Goal: Task Accomplishment & Management: Manage account settings

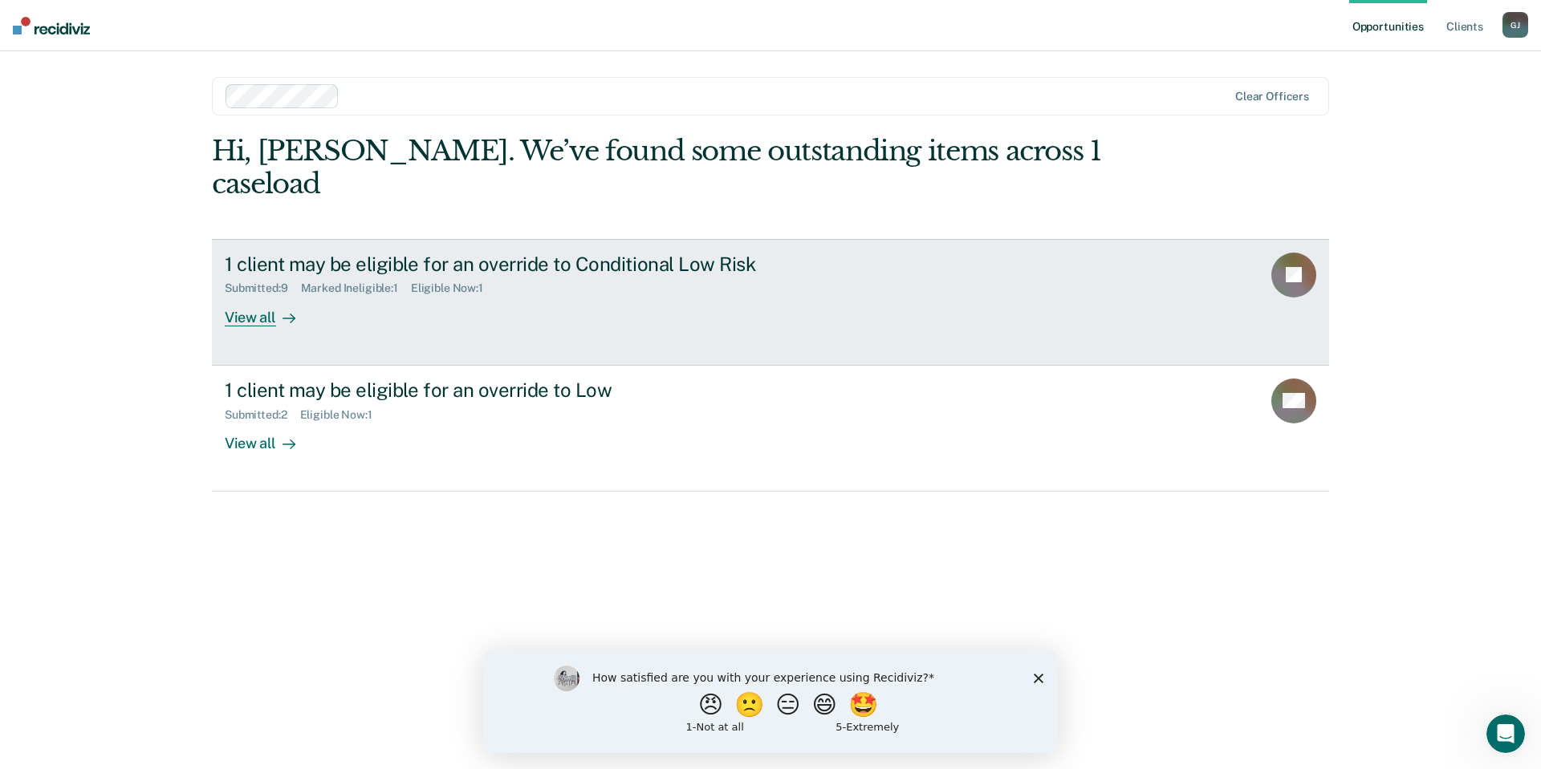
click at [1289, 253] on rect at bounding box center [1293, 275] width 45 height 45
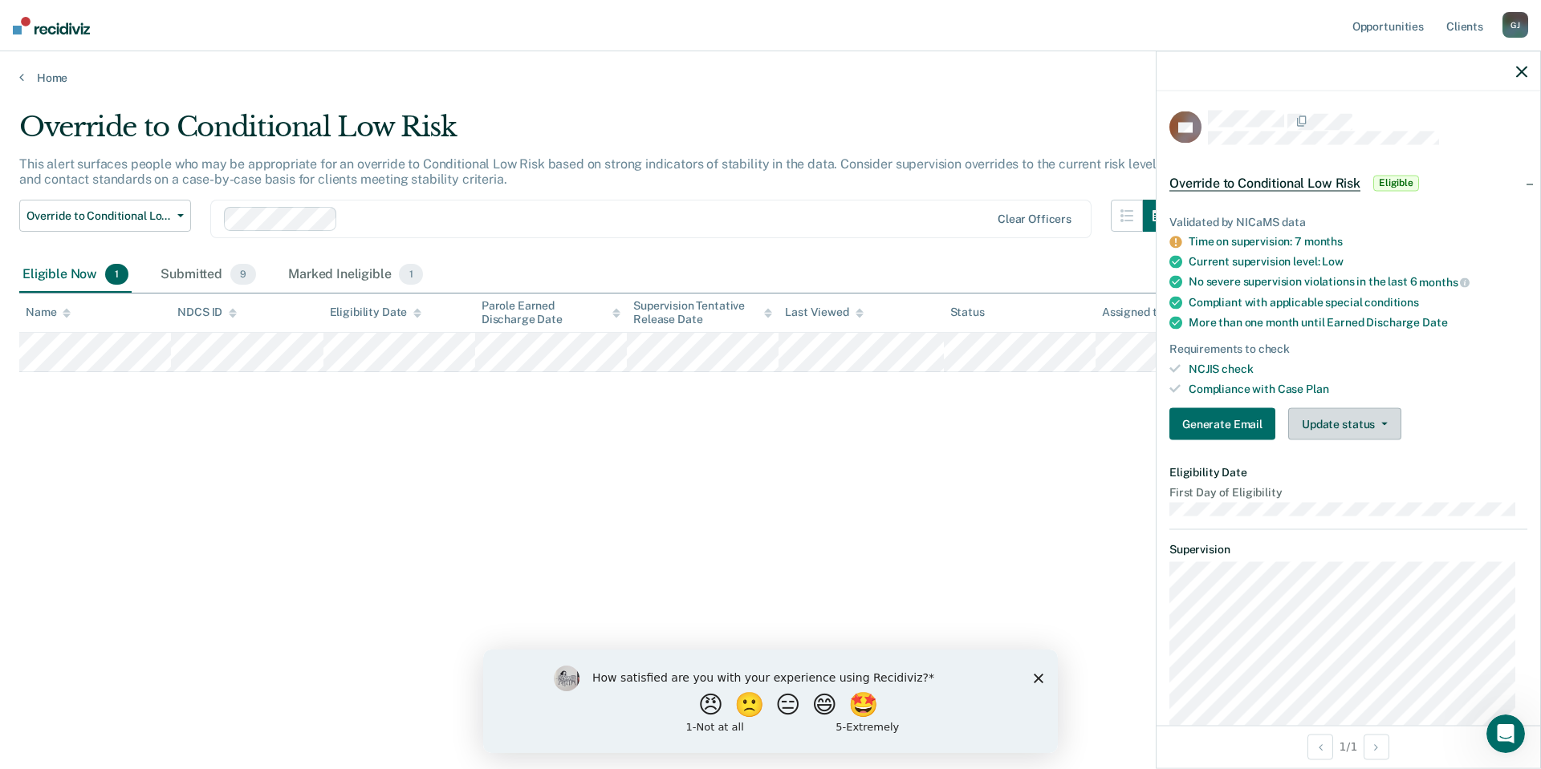
click at [1354, 425] on button "Update status" at bounding box center [1344, 424] width 113 height 32
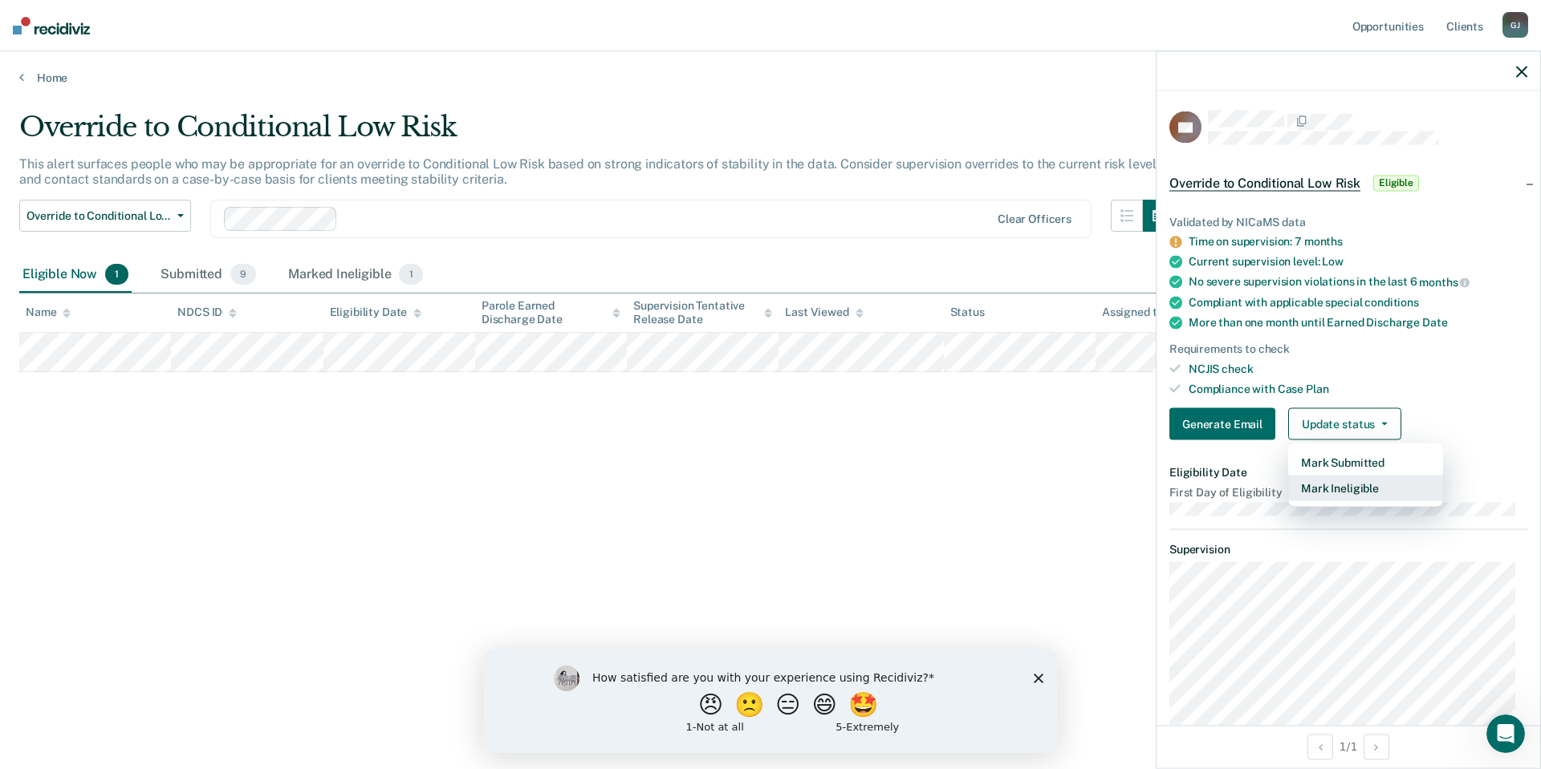
click at [1362, 483] on button "Mark Ineligible" at bounding box center [1365, 489] width 155 height 26
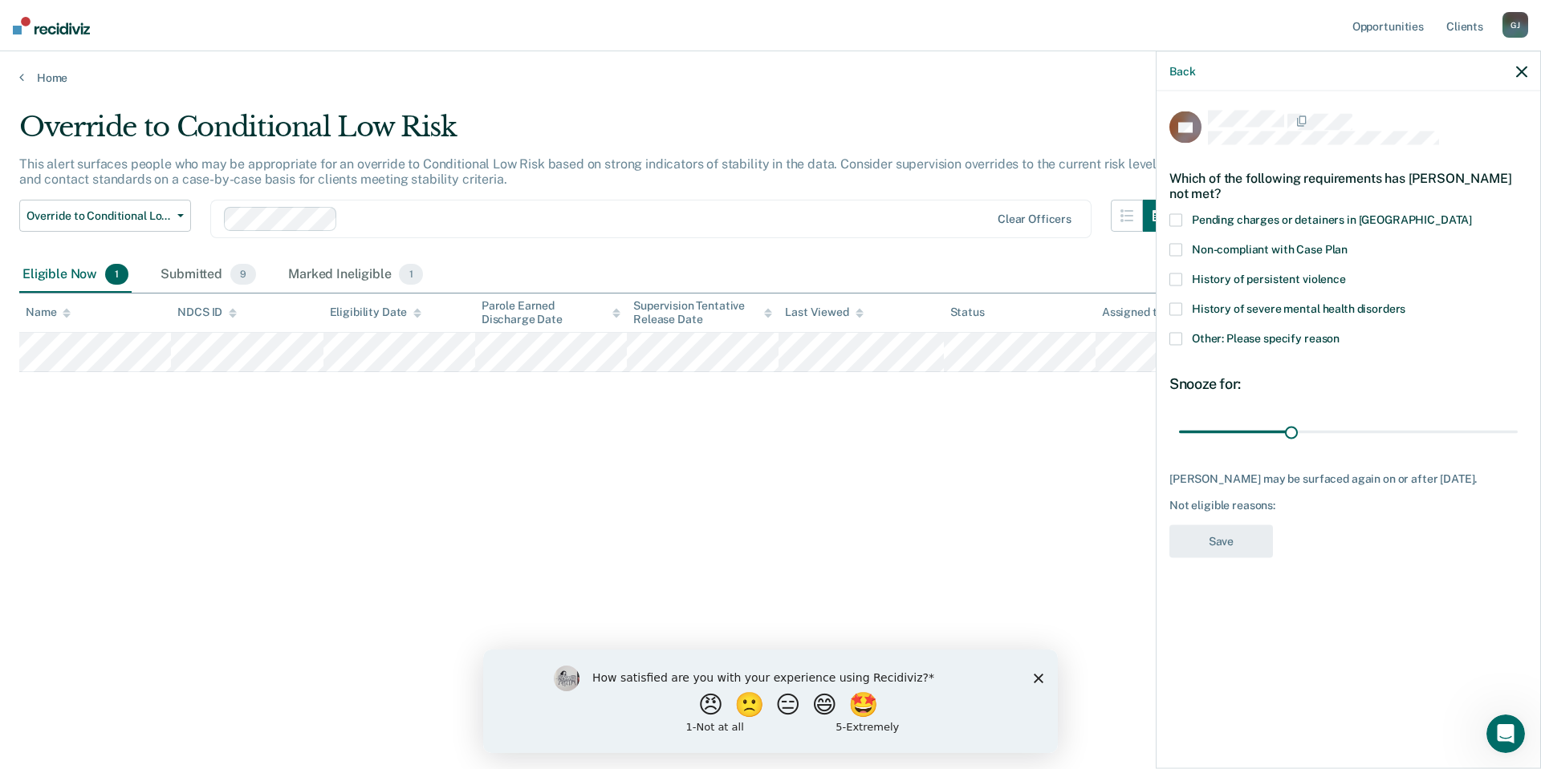
click at [1257, 332] on span "Other: Please specify reason" at bounding box center [1266, 337] width 148 height 13
click at [1339, 332] on input "Other: Please specify reason" at bounding box center [1339, 332] width 0 height 0
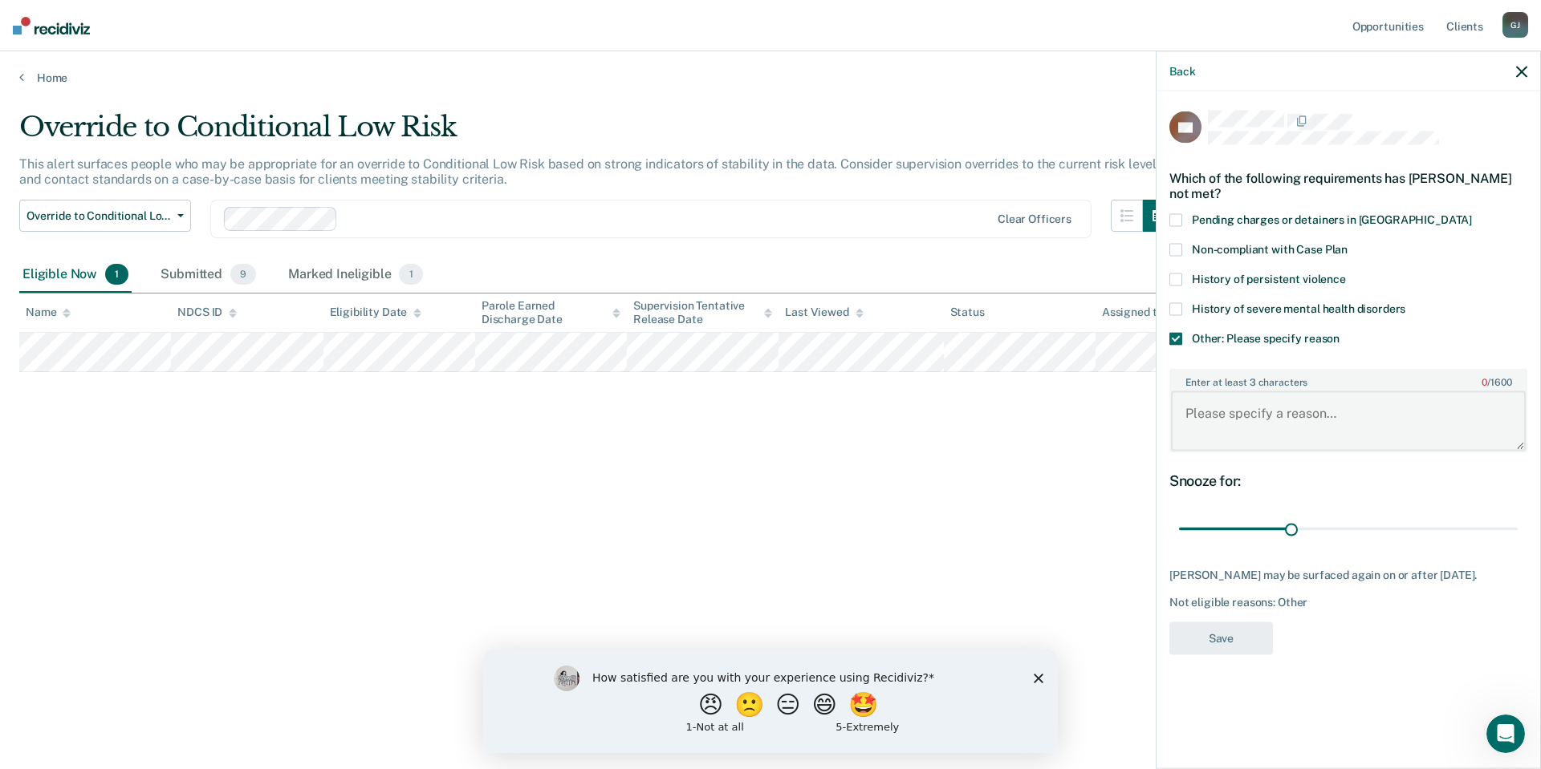
click at [1253, 414] on textarea "Enter at least 3 characters 0 / 1600" at bounding box center [1348, 421] width 355 height 59
type textarea "Client is discharging on [DATE]"
click at [1205, 633] on button "Save" at bounding box center [1221, 638] width 104 height 33
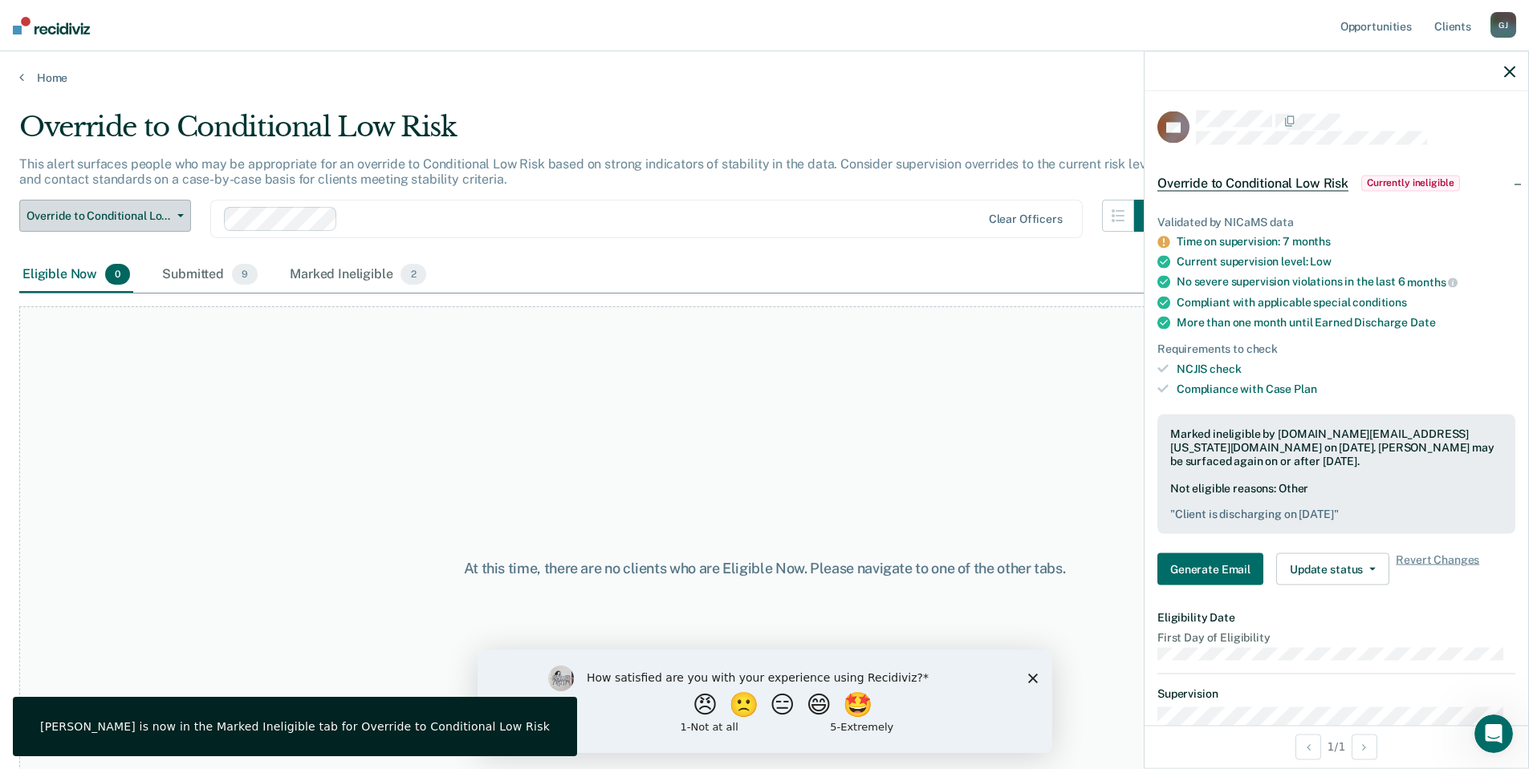
click at [179, 222] on button "Override to Conditional Low Risk" at bounding box center [105, 216] width 172 height 32
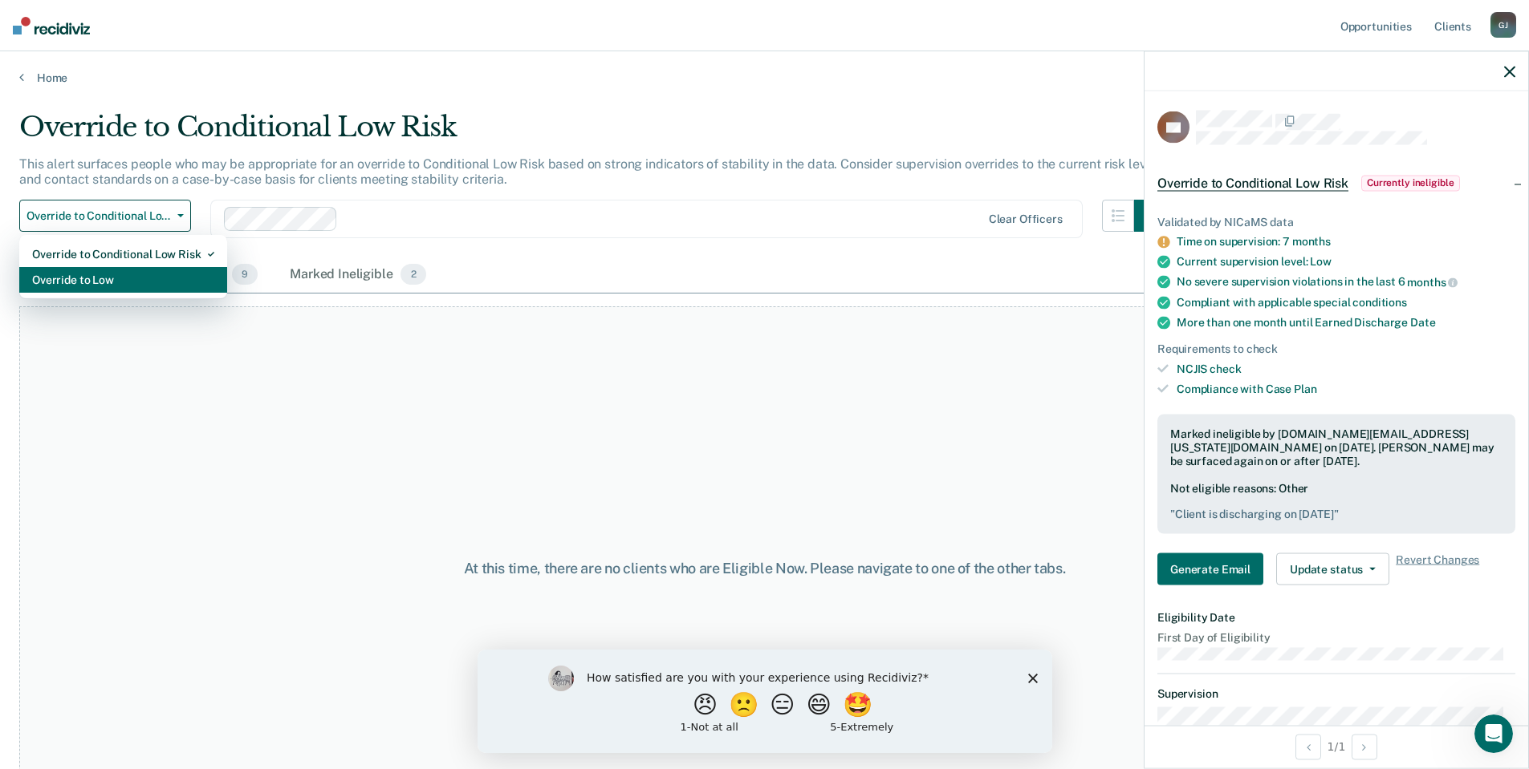
click at [123, 273] on div "Override to Low" at bounding box center [123, 280] width 182 height 26
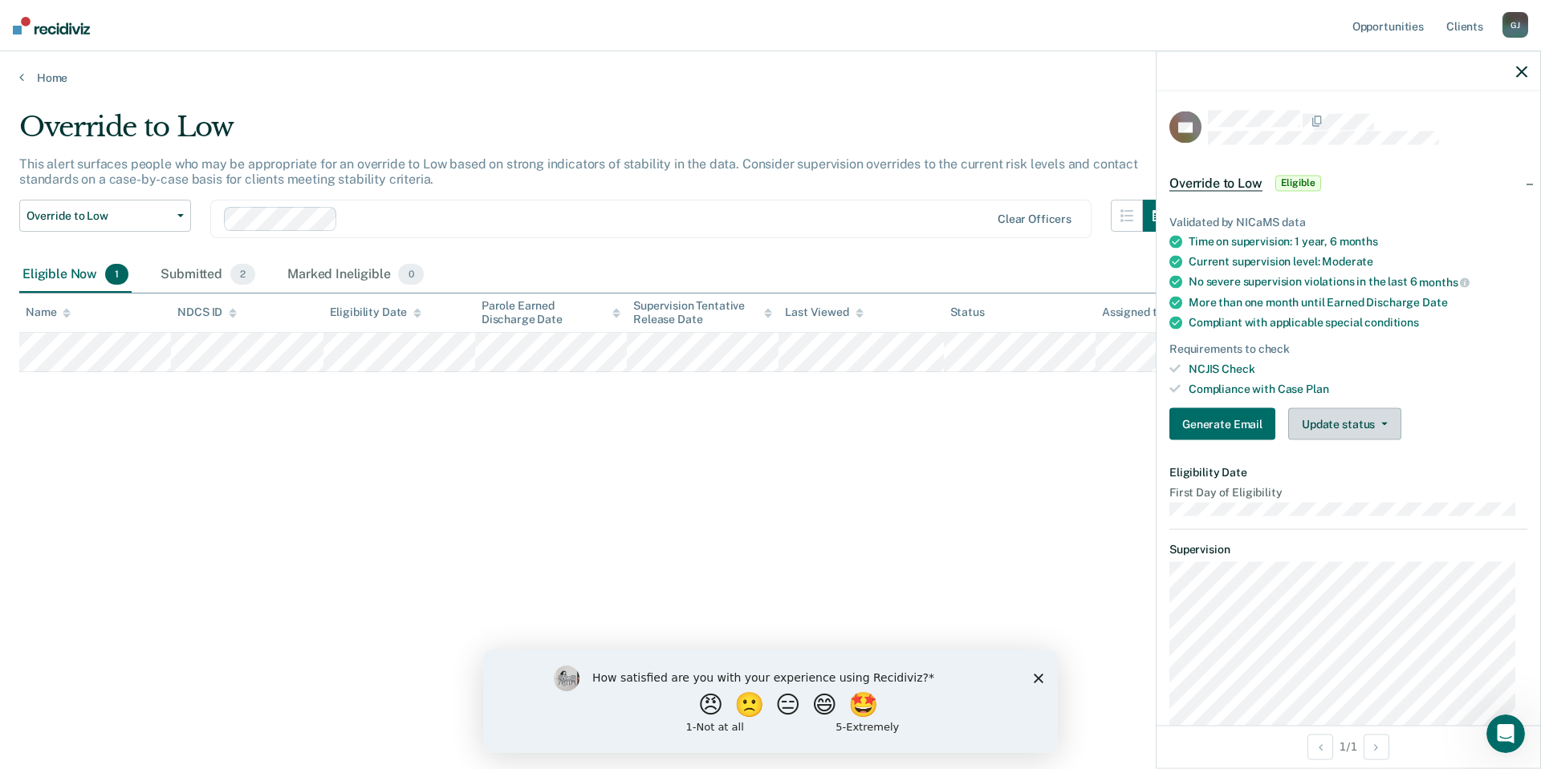
click at [1361, 428] on button "Update status" at bounding box center [1344, 424] width 113 height 32
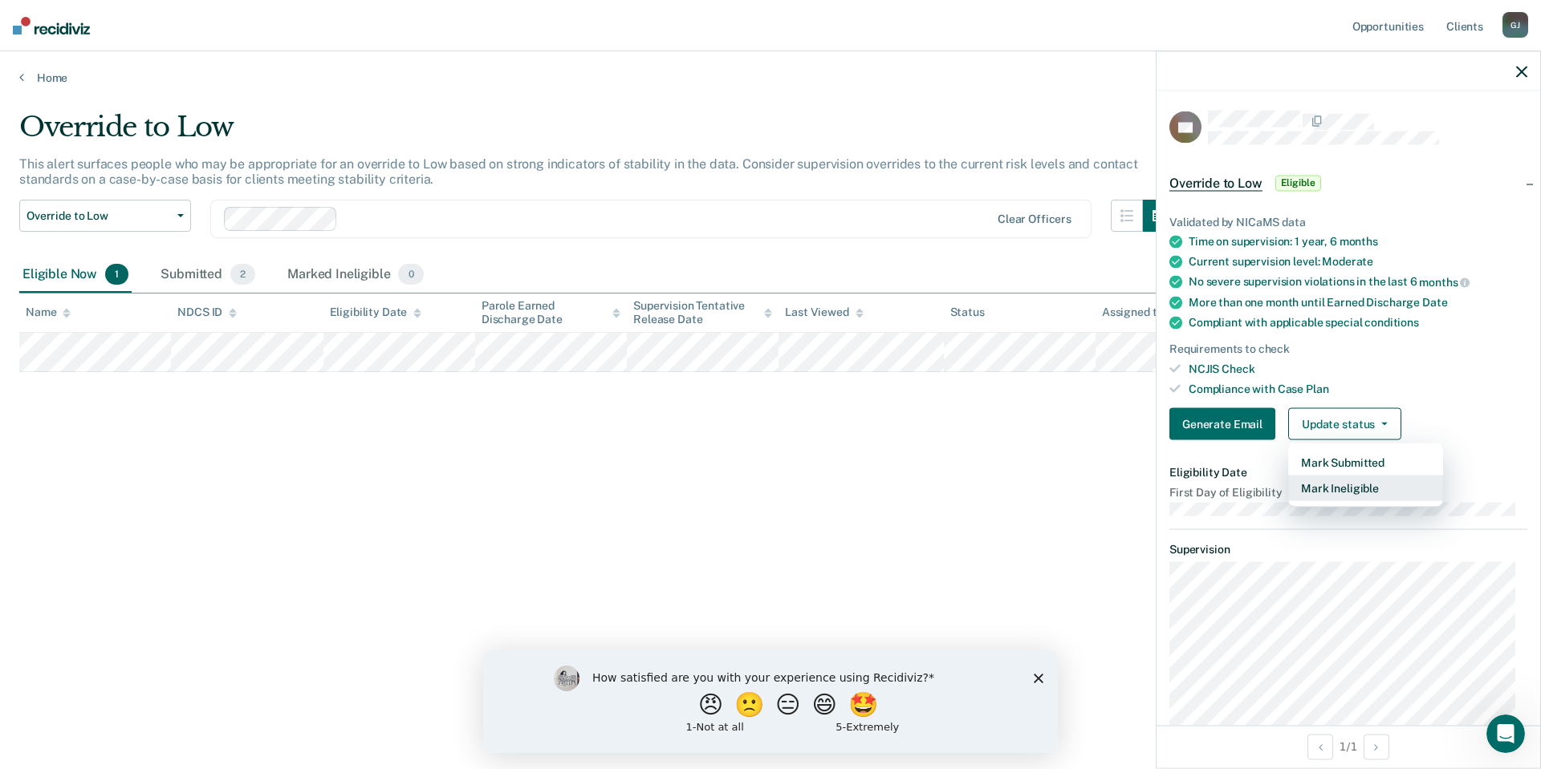
click at [1371, 484] on button "Mark Ineligible" at bounding box center [1365, 489] width 155 height 26
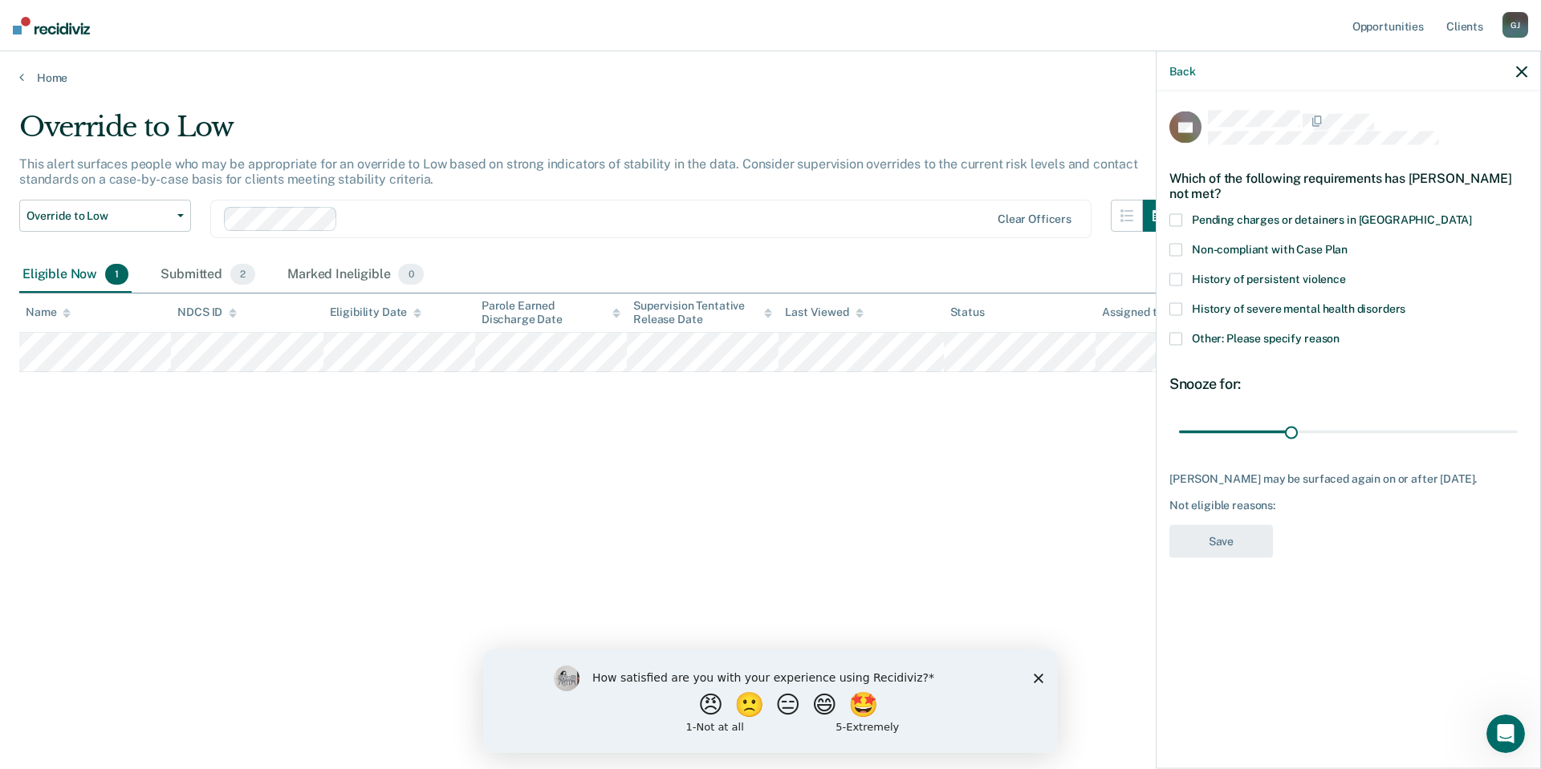
click at [1198, 337] on span "Other: Please specify reason" at bounding box center [1266, 337] width 148 height 13
click at [1339, 332] on input "Other: Please specify reason" at bounding box center [1339, 332] width 0 height 0
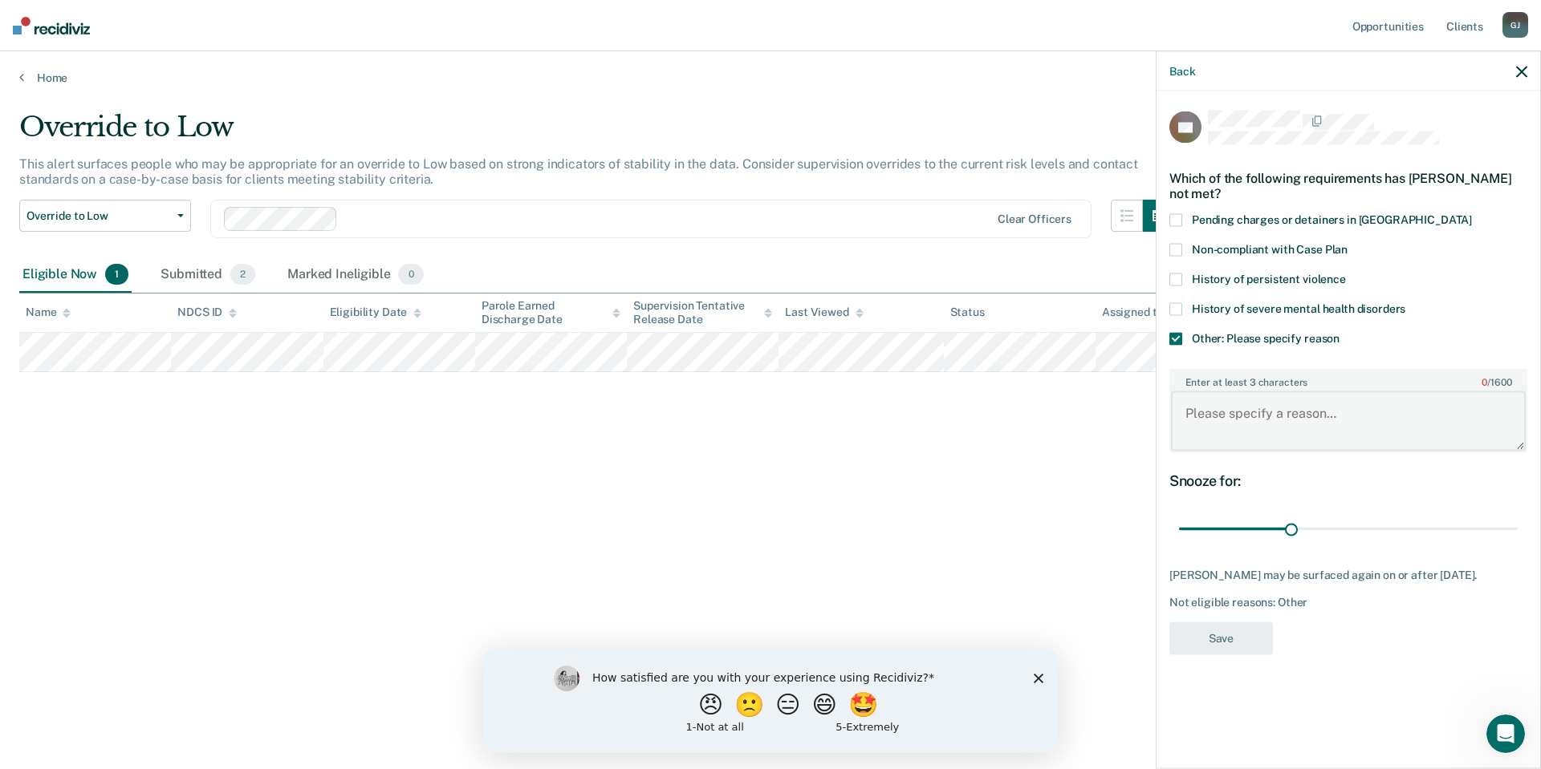
click at [1208, 408] on textarea "Enter at least 3 characters 0 / 1600" at bounding box center [1348, 421] width 355 height 59
type textarea "Client is discharging on [DATE]"
click at [1204, 636] on button "Save" at bounding box center [1221, 638] width 104 height 33
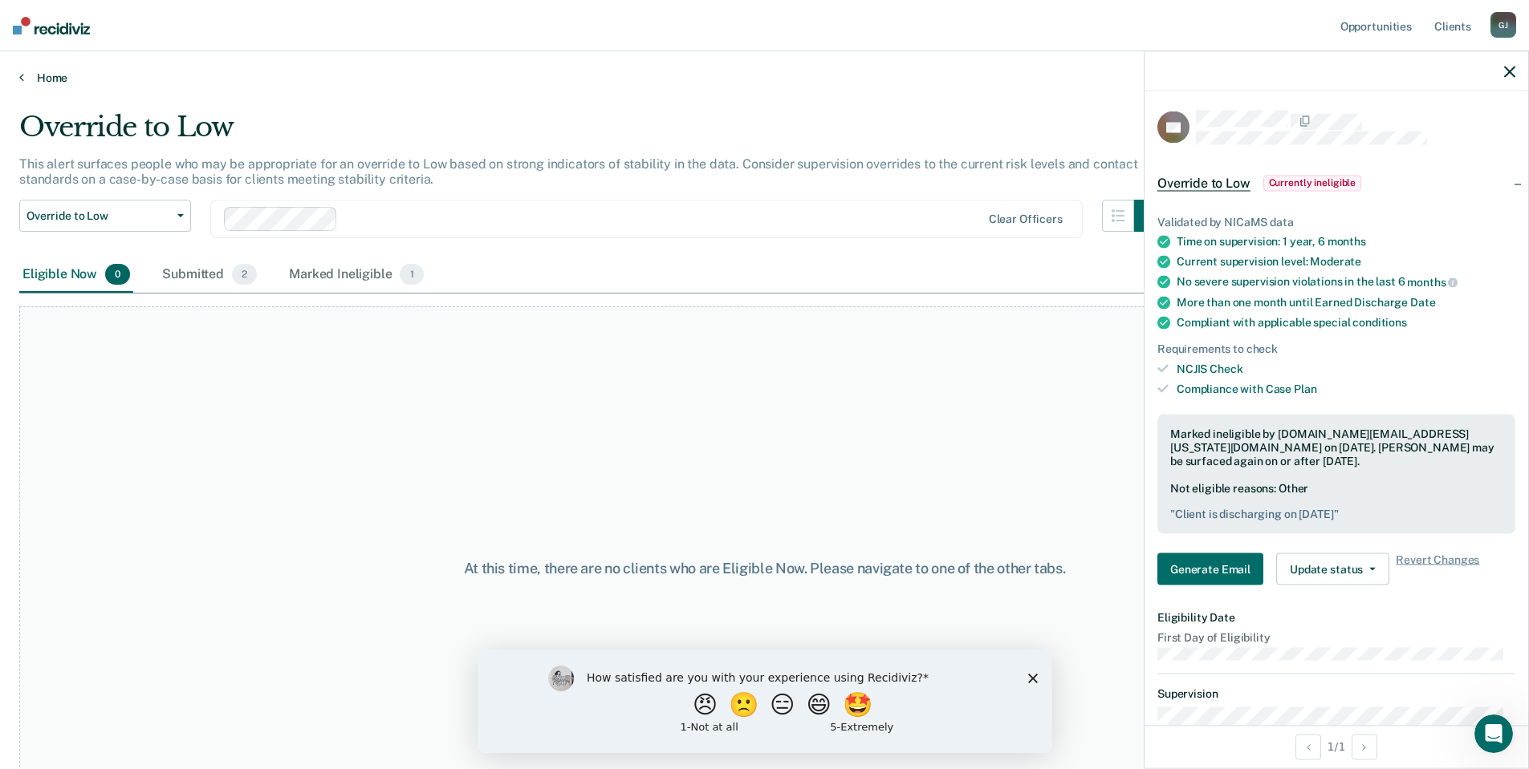
click at [33, 72] on link "Home" at bounding box center [764, 78] width 1490 height 14
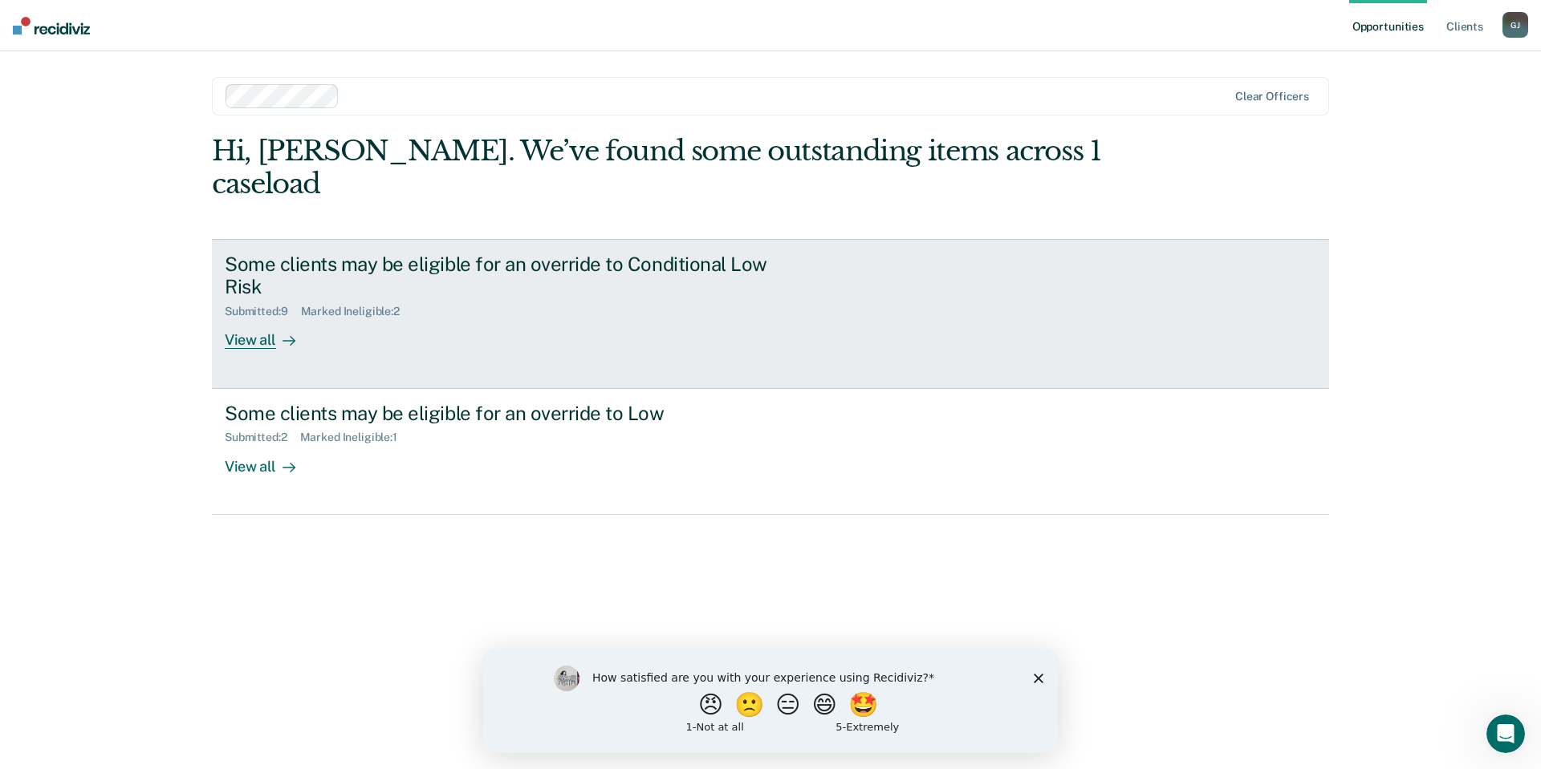
click at [350, 305] on div "Marked Ineligible : 2" at bounding box center [357, 312] width 112 height 14
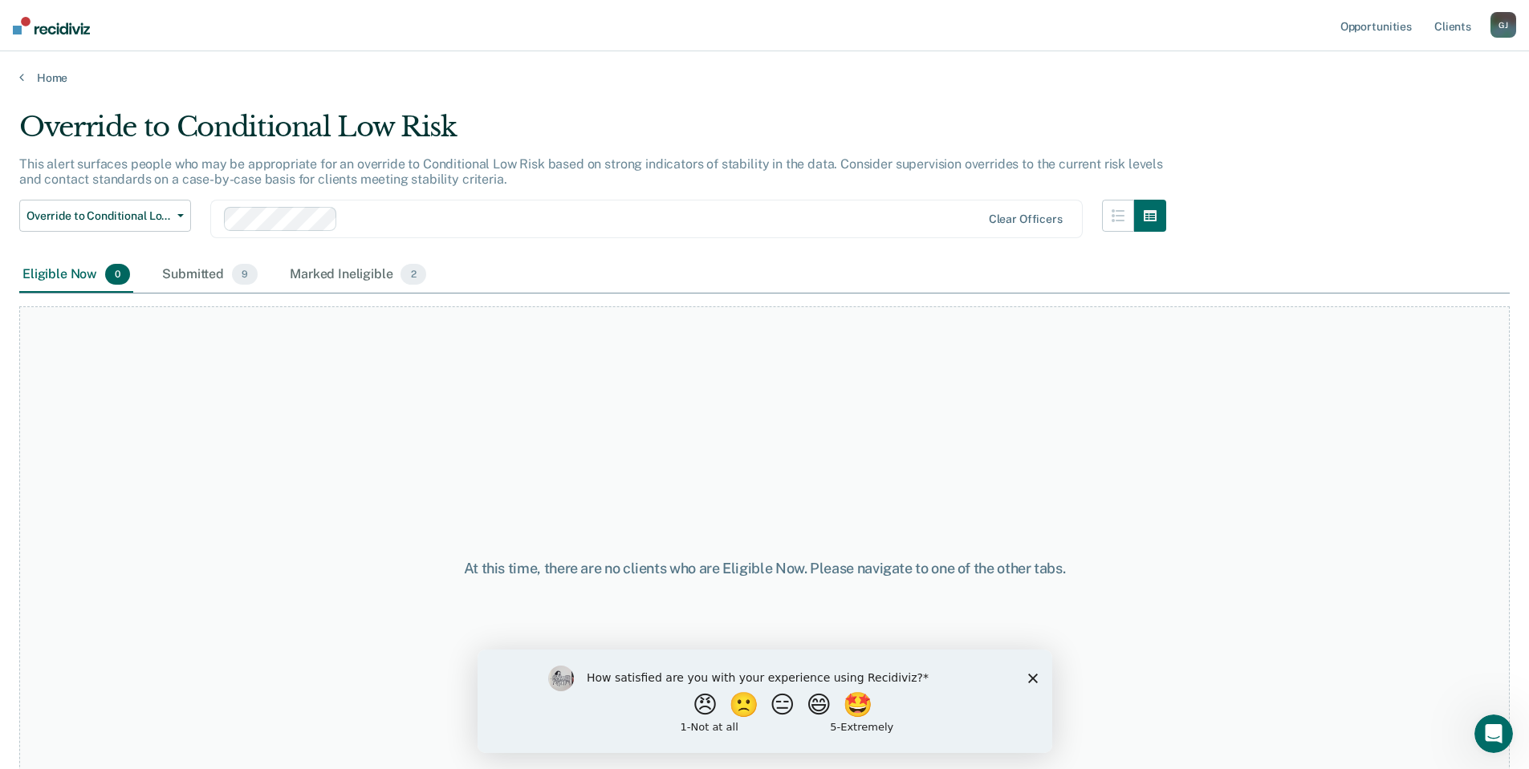
click at [350, 278] on div "Marked Ineligible 2" at bounding box center [357, 275] width 143 height 35
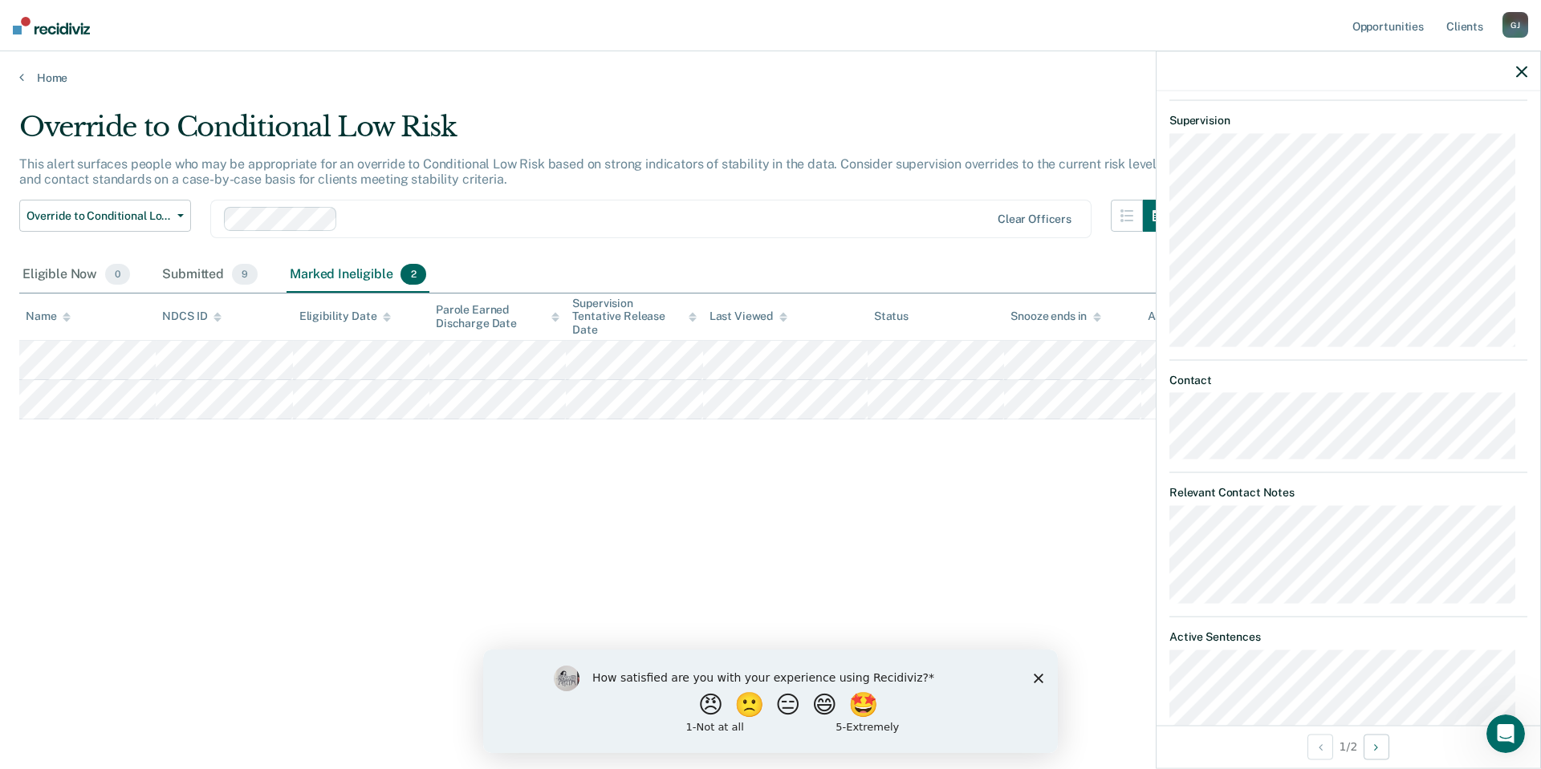
scroll to position [802, 0]
click at [960, 510] on div "Override to Conditional Low Risk This alert surfaces people who may be appropri…" at bounding box center [770, 380] width 1502 height 538
click at [1517, 74] on icon "button" at bounding box center [1521, 71] width 11 height 11
